Goal: Information Seeking & Learning: Learn about a topic

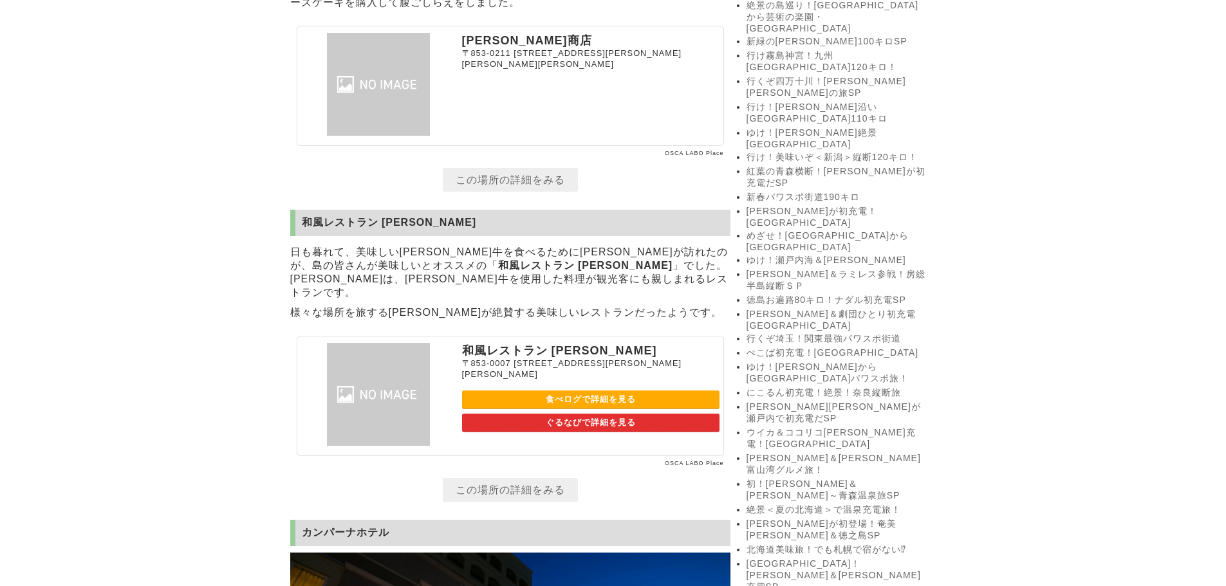
scroll to position [2146, 0]
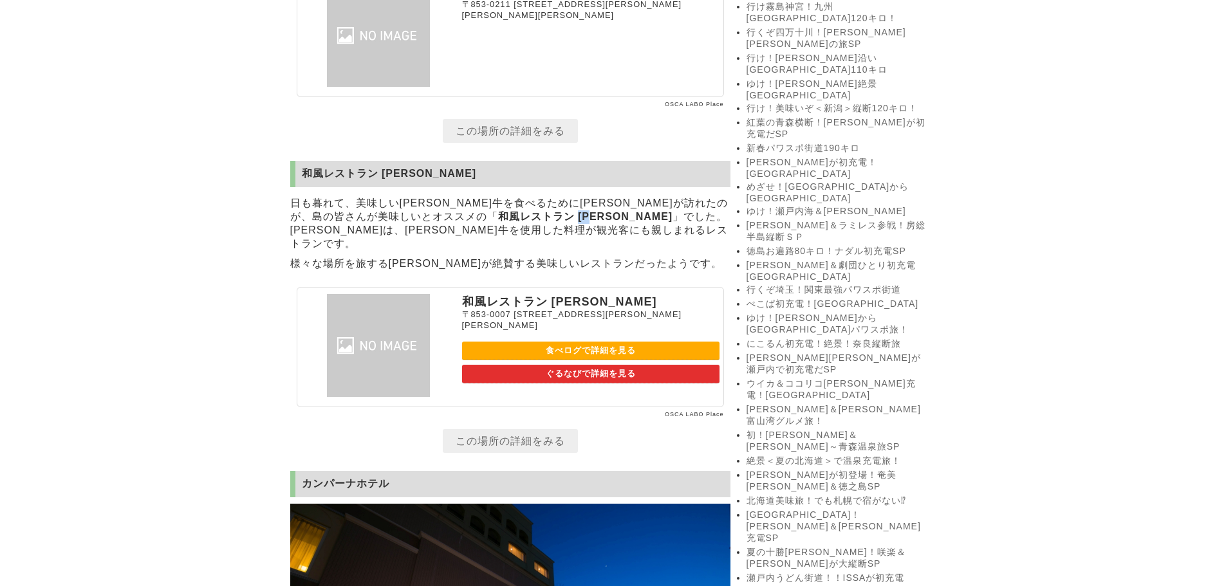
drag, startPoint x: 436, startPoint y: 227, endPoint x: 461, endPoint y: 229, distance: 24.5
click at [461, 229] on p "日も暮れて、美味しい[PERSON_NAME]牛を食べるために[PERSON_NAME]が訪れたのが、島の皆さんが美味しいとオススメの「 和風レストラン [P…" at bounding box center [510, 224] width 440 height 61
copy strong "[PERSON_NAME]"
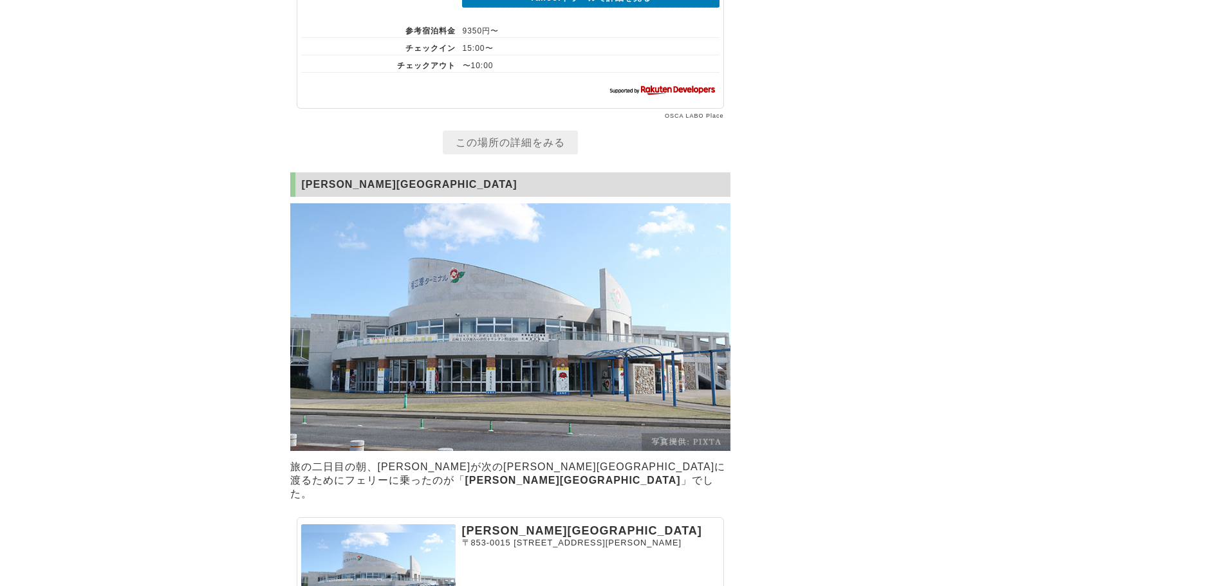
scroll to position [2694, 0]
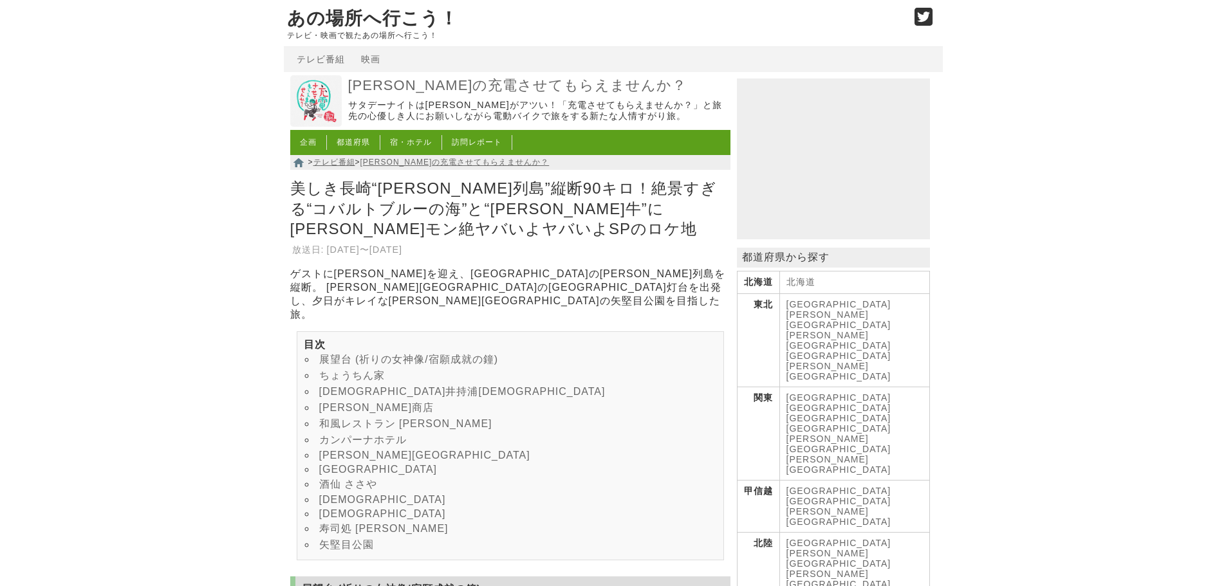
click at [375, 534] on link "寿司処 [PERSON_NAME]" at bounding box center [383, 528] width 129 height 11
click at [402, 84] on link "[PERSON_NAME]の充電させてもらえませんか？" at bounding box center [537, 86] width 379 height 19
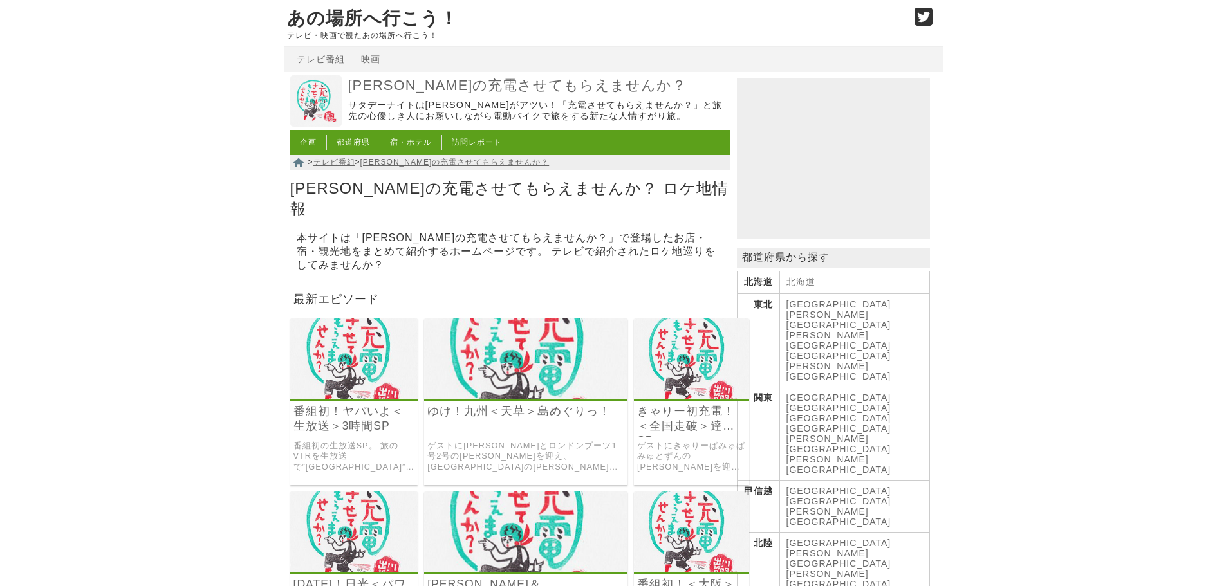
click at [388, 17] on link "あの場所へ行こう！" at bounding box center [372, 18] width 171 height 20
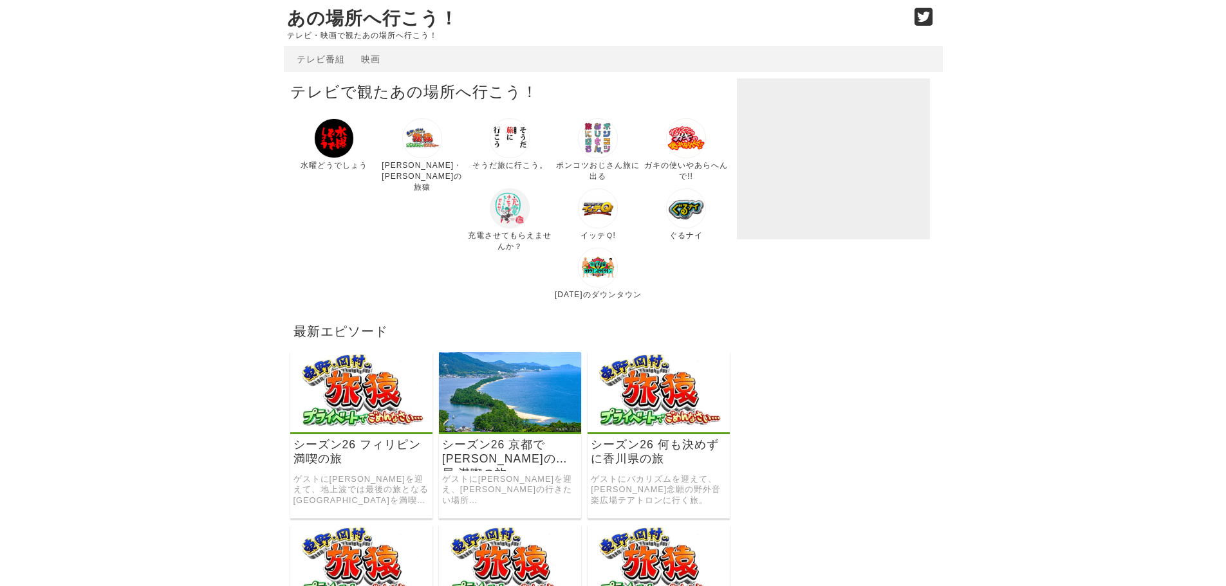
click at [332, 139] on img at bounding box center [334, 138] width 40 height 40
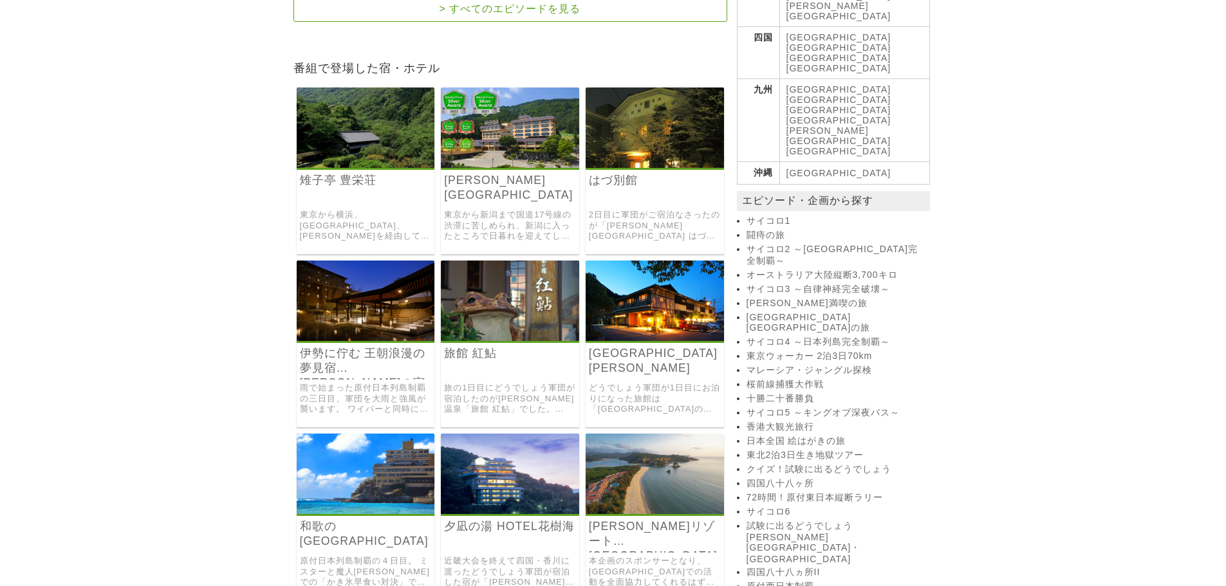
scroll to position [745, 0]
